Goal: Navigation & Orientation: Find specific page/section

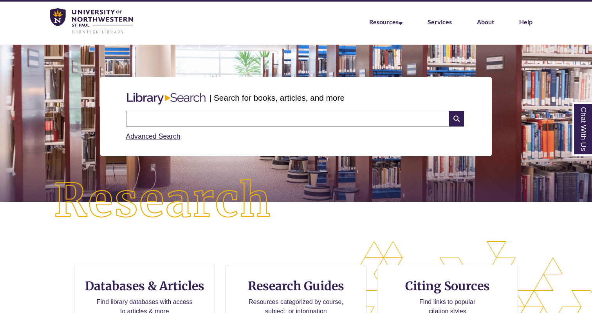
scroll to position [29, 0]
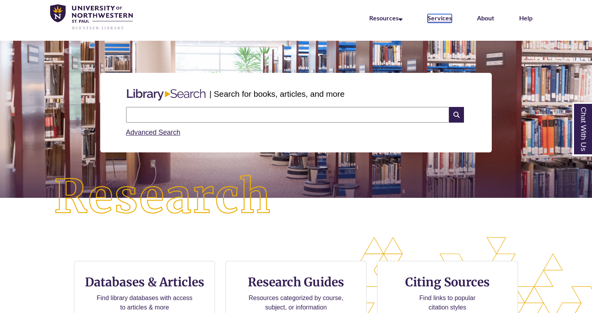
click at [438, 18] on link "Services" at bounding box center [440, 18] width 24 height 9
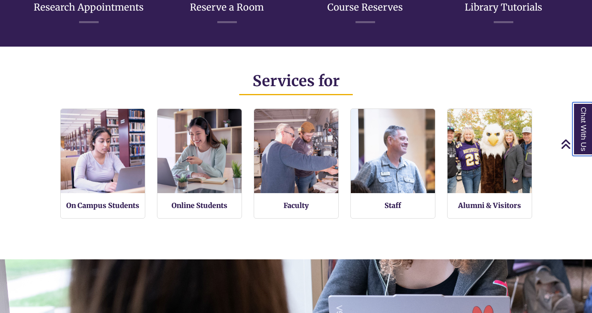
scroll to position [173, 592]
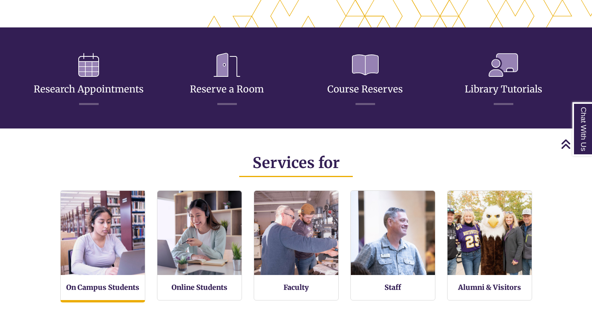
click at [93, 226] on img at bounding box center [102, 232] width 93 height 93
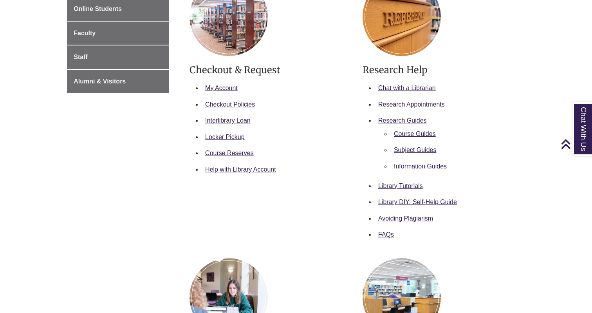
scroll to position [192, 0]
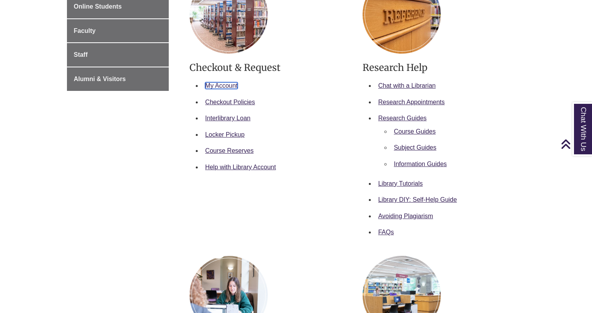
click at [220, 85] on link "My Account" at bounding box center [221, 85] width 33 height 7
